Goal: Browse casually

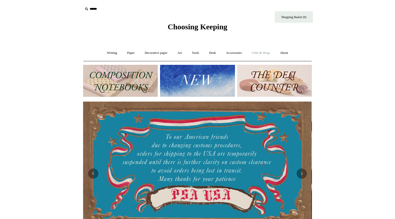
click at [264, 53] on link "Gifts & Wrap +" at bounding box center [260, 52] width 27 height 13
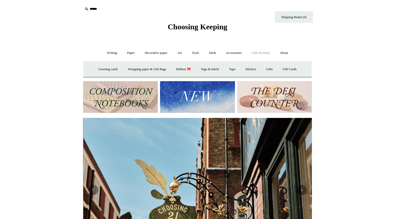
click at [264, 54] on link "Gifts & Wrap -" at bounding box center [260, 52] width 27 height 13
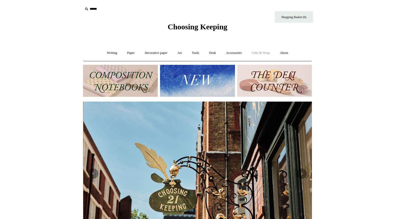
click at [267, 53] on link "Gifts & Wrap +" at bounding box center [260, 52] width 27 height 13
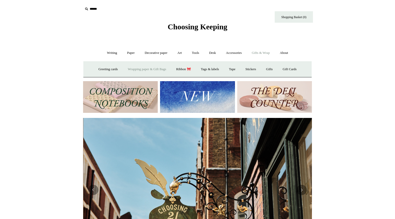
click at [144, 70] on link "Wrapping paper & Gift Bags" at bounding box center [146, 68] width 47 height 13
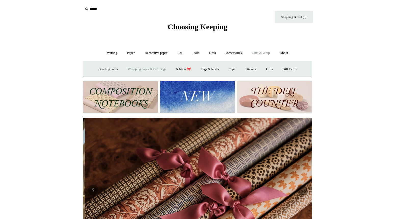
scroll to position [0, 457]
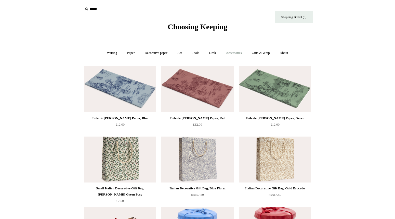
click at [235, 52] on link "Accessories +" at bounding box center [233, 52] width 25 height 13
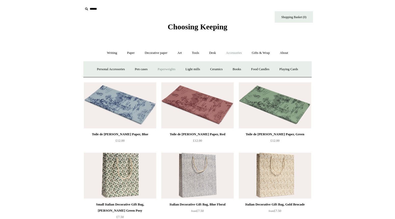
click at [162, 66] on link "Paperweights +" at bounding box center [166, 68] width 27 height 13
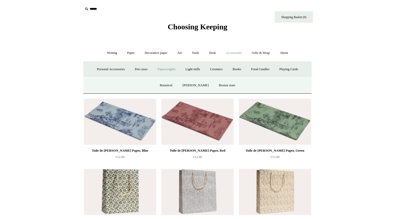
click at [160, 71] on link "Paperweights -" at bounding box center [166, 68] width 27 height 13
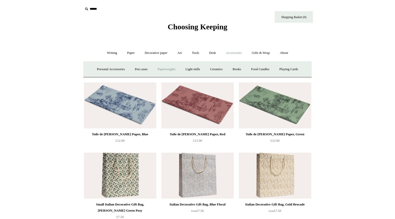
click at [168, 68] on link "Paperweights +" at bounding box center [166, 68] width 27 height 13
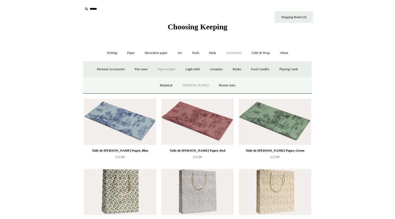
click at [197, 85] on link "[PERSON_NAME]" at bounding box center [195, 84] width 35 height 13
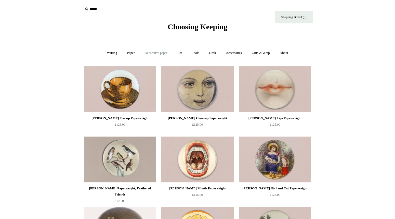
click at [150, 53] on link "Decorative paper +" at bounding box center [156, 52] width 32 height 13
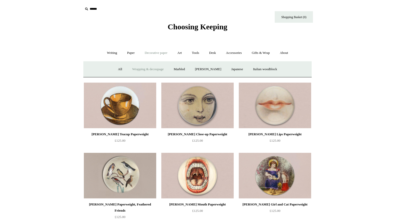
click at [142, 65] on link "Wrapping & decoupage" at bounding box center [148, 68] width 41 height 13
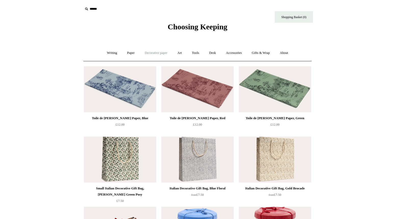
click at [154, 54] on link "Decorative paper +" at bounding box center [156, 52] width 32 height 13
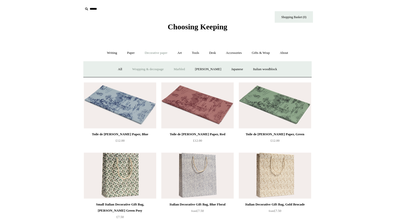
click at [176, 71] on link "Marbled" at bounding box center [179, 68] width 20 height 13
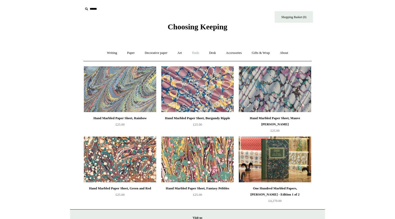
click at [193, 56] on link "Tools +" at bounding box center [195, 52] width 17 height 13
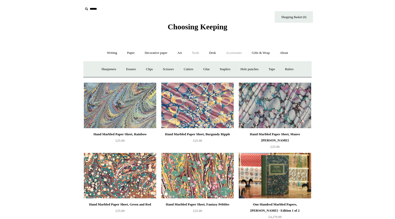
click at [235, 54] on link "Accessories +" at bounding box center [233, 52] width 25 height 13
click at [192, 68] on link "Light mills" at bounding box center [193, 68] width 24 height 13
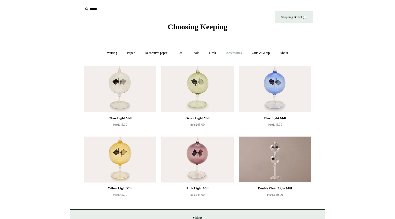
click at [237, 53] on link "Accessories +" at bounding box center [233, 52] width 25 height 13
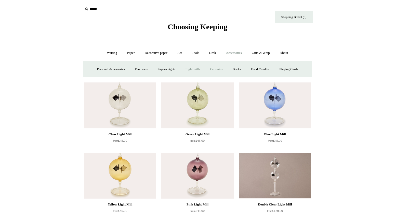
click at [214, 69] on link "Ceramics +" at bounding box center [216, 68] width 22 height 13
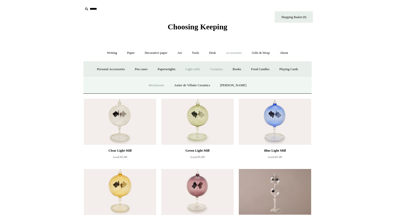
click at [155, 84] on link "Mochaware" at bounding box center [156, 84] width 25 height 13
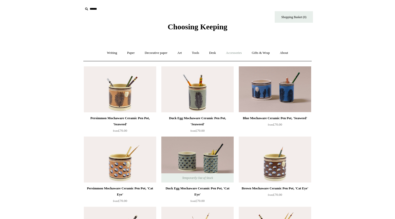
click at [233, 55] on link "Accessories +" at bounding box center [233, 52] width 25 height 13
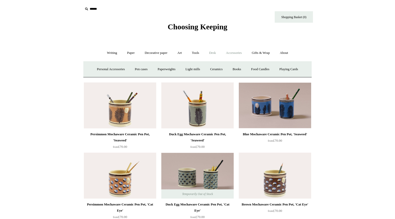
click at [210, 54] on link "Desk +" at bounding box center [213, 52] width 16 height 13
click at [218, 70] on link "Desk Accessories" at bounding box center [219, 68] width 32 height 13
click at [258, 67] on link "Scanlon Apparati" at bounding box center [252, 68] width 32 height 13
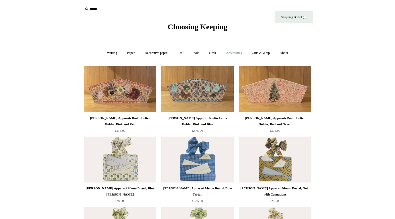
click at [234, 56] on link "Accessories +" at bounding box center [233, 52] width 25 height 13
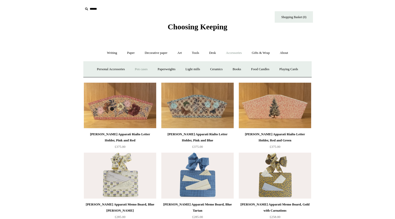
click at [137, 70] on link "Pen cases" at bounding box center [141, 68] width 22 height 13
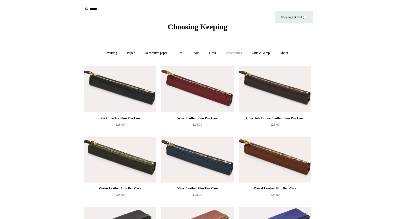
click at [235, 53] on link "Accessories +" at bounding box center [233, 52] width 25 height 13
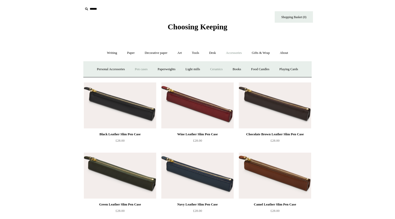
click at [216, 69] on link "Ceramics +" at bounding box center [216, 68] width 22 height 13
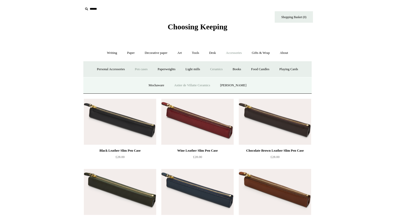
click at [194, 86] on link "Astier de Villatte Ceramics" at bounding box center [192, 84] width 45 height 13
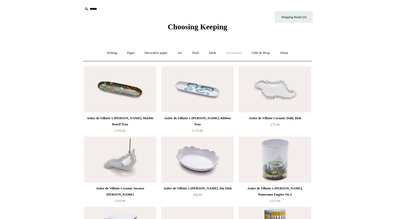
click at [235, 55] on link "Accessories +" at bounding box center [233, 52] width 25 height 13
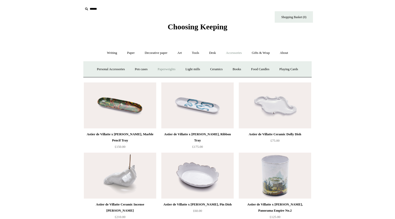
click at [163, 70] on link "Paperweights +" at bounding box center [166, 68] width 27 height 13
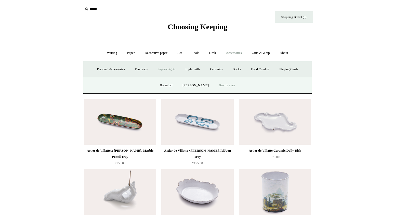
click at [225, 86] on link "Bronze stars" at bounding box center [227, 84] width 26 height 13
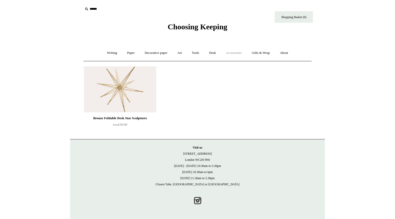
click at [236, 54] on link "Accessories +" at bounding box center [233, 52] width 25 height 13
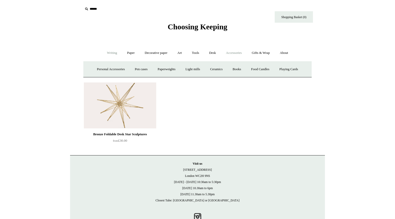
click at [108, 52] on link "Writing +" at bounding box center [111, 52] width 19 height 13
click at [108, 56] on link "Writing -" at bounding box center [111, 52] width 19 height 13
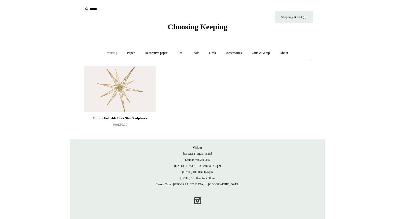
click at [109, 54] on link "Writing +" at bounding box center [111, 52] width 19 height 13
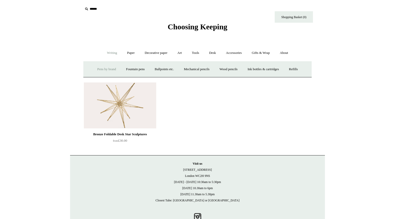
click at [95, 66] on link "Pens by brand +" at bounding box center [107, 68] width 28 height 13
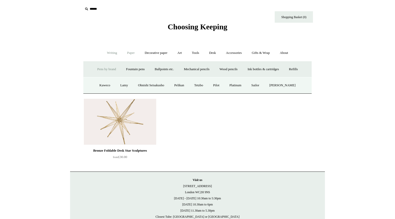
click at [129, 51] on link "Paper +" at bounding box center [131, 52] width 17 height 13
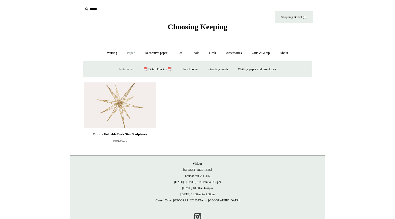
click at [124, 72] on link "Notebooks +" at bounding box center [125, 68] width 23 height 13
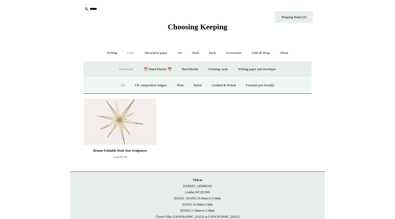
click at [118, 86] on link "All" at bounding box center [122, 84] width 13 height 13
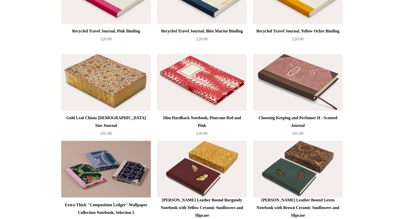
scroll to position [1898, 0]
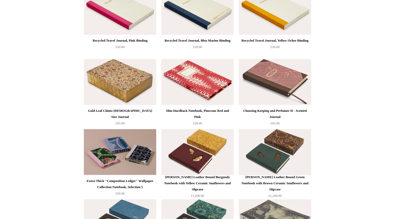
click at [187, 83] on img at bounding box center [197, 82] width 72 height 46
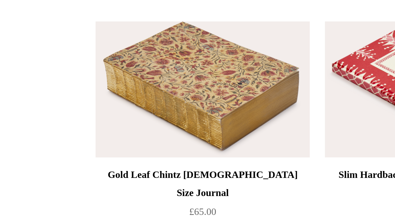
click at [100, 82] on img at bounding box center [120, 82] width 72 height 46
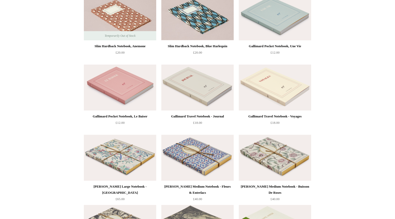
scroll to position [1612, 0]
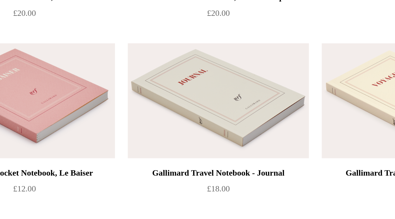
click at [184, 85] on img at bounding box center [197, 88] width 72 height 46
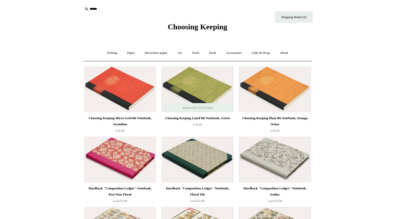
scroll to position [0, 0]
click at [181, 57] on link "Art +" at bounding box center [179, 52] width 13 height 13
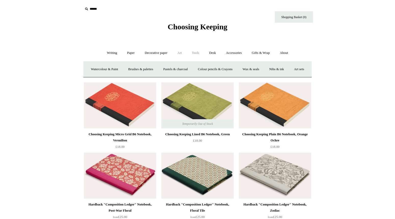
click at [196, 52] on link "Tools +" at bounding box center [195, 52] width 17 height 13
click at [107, 70] on link "Sharpeners" at bounding box center [109, 68] width 24 height 13
